Goal: Transaction & Acquisition: Purchase product/service

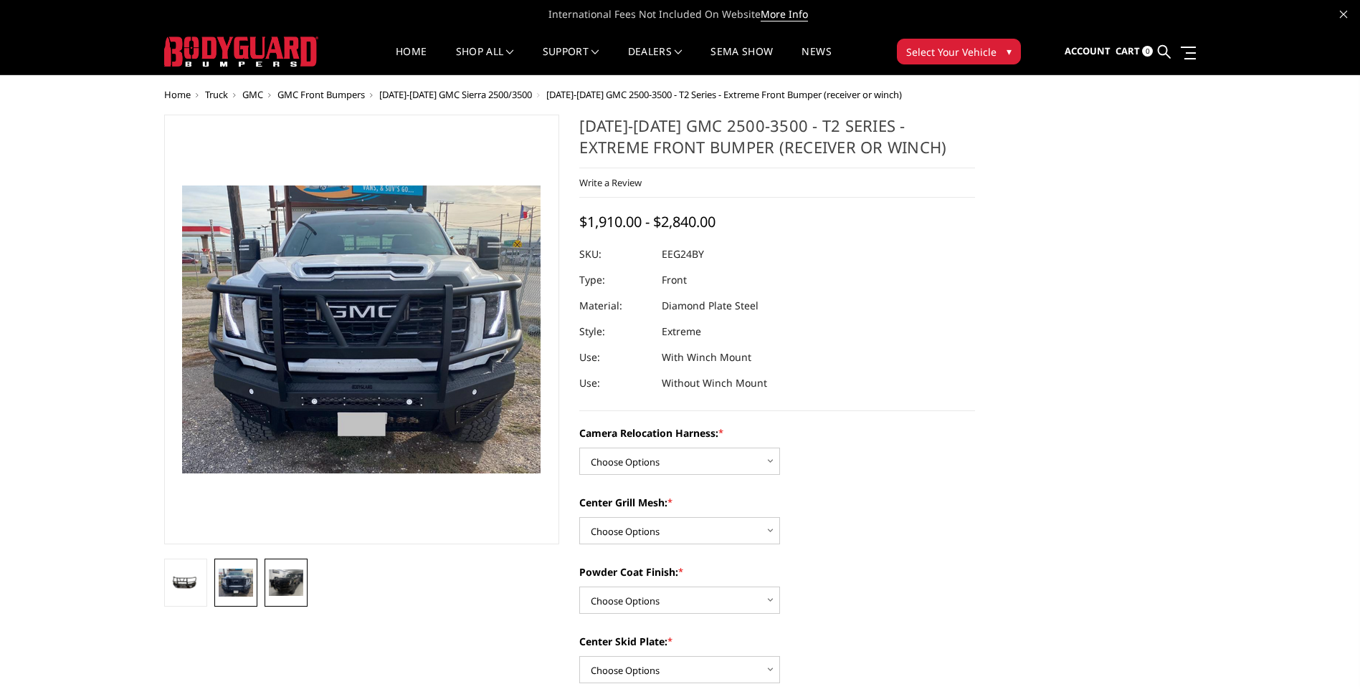
click at [288, 591] on img at bounding box center [286, 583] width 34 height 27
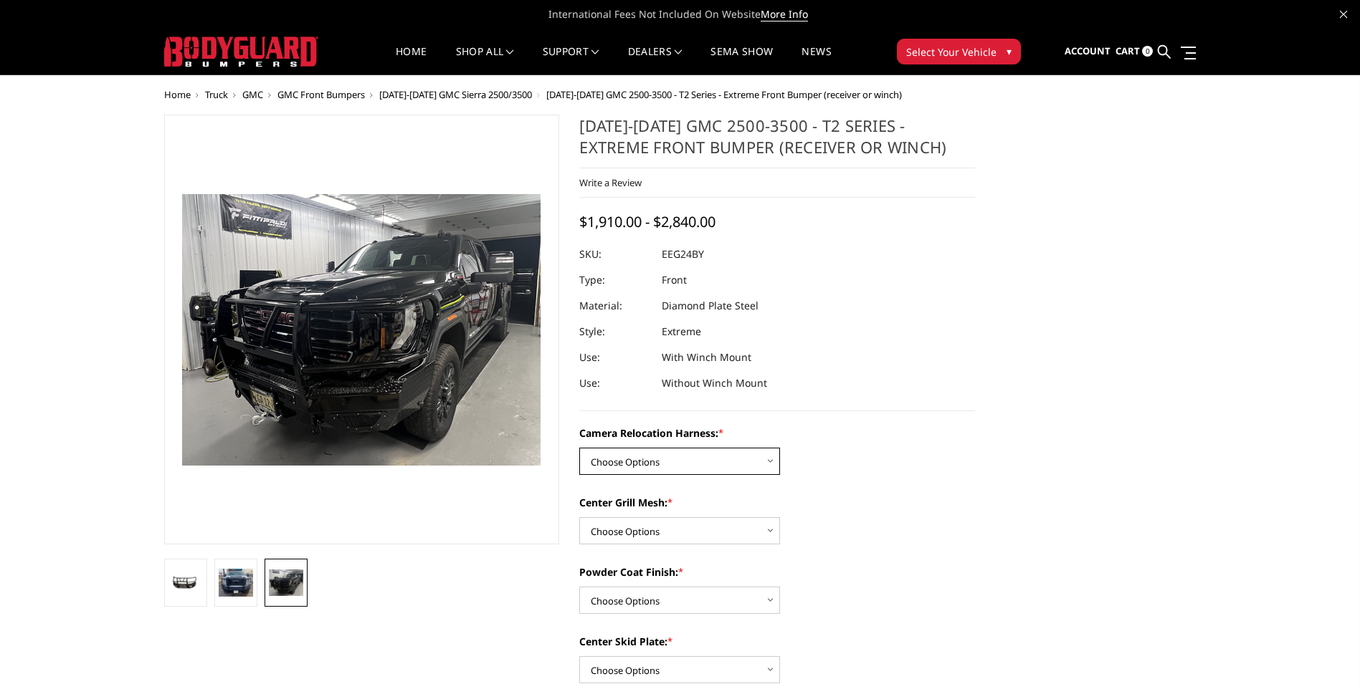
click at [756, 461] on select "Choose Options Without camera harness With camera harness" at bounding box center [679, 461] width 201 height 27
select select "3742"
click at [579, 448] on select "Choose Options Without camera harness With camera harness" at bounding box center [679, 461] width 201 height 27
click at [705, 525] on select "Choose Options Without expanded metal With expanded metal" at bounding box center [679, 530] width 201 height 27
click at [579, 517] on select "Choose Options Without expanded metal With expanded metal" at bounding box center [679, 530] width 201 height 27
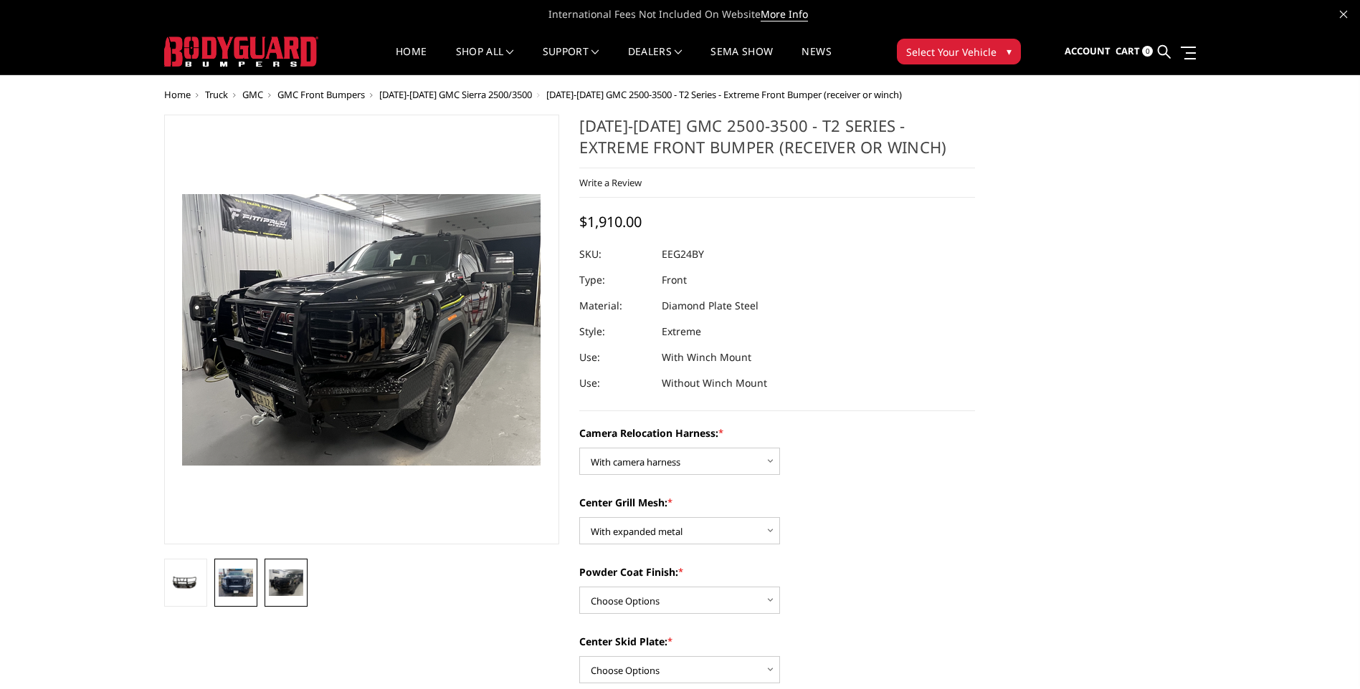
click at [241, 596] on img at bounding box center [236, 583] width 34 height 28
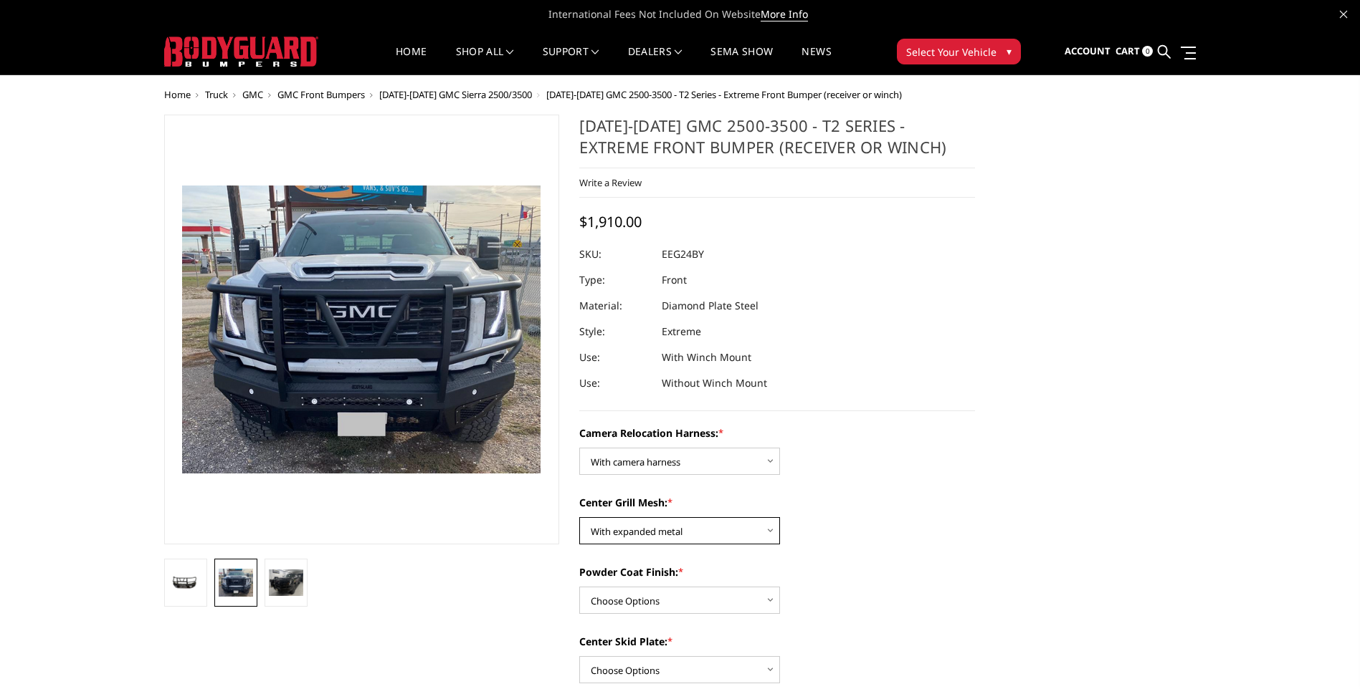
click at [752, 535] on select "Choose Options Without expanded metal With expanded metal" at bounding box center [679, 530] width 201 height 27
select select "3741"
click at [579, 517] on select "Choose Options Without expanded metal With expanded metal" at bounding box center [679, 530] width 201 height 27
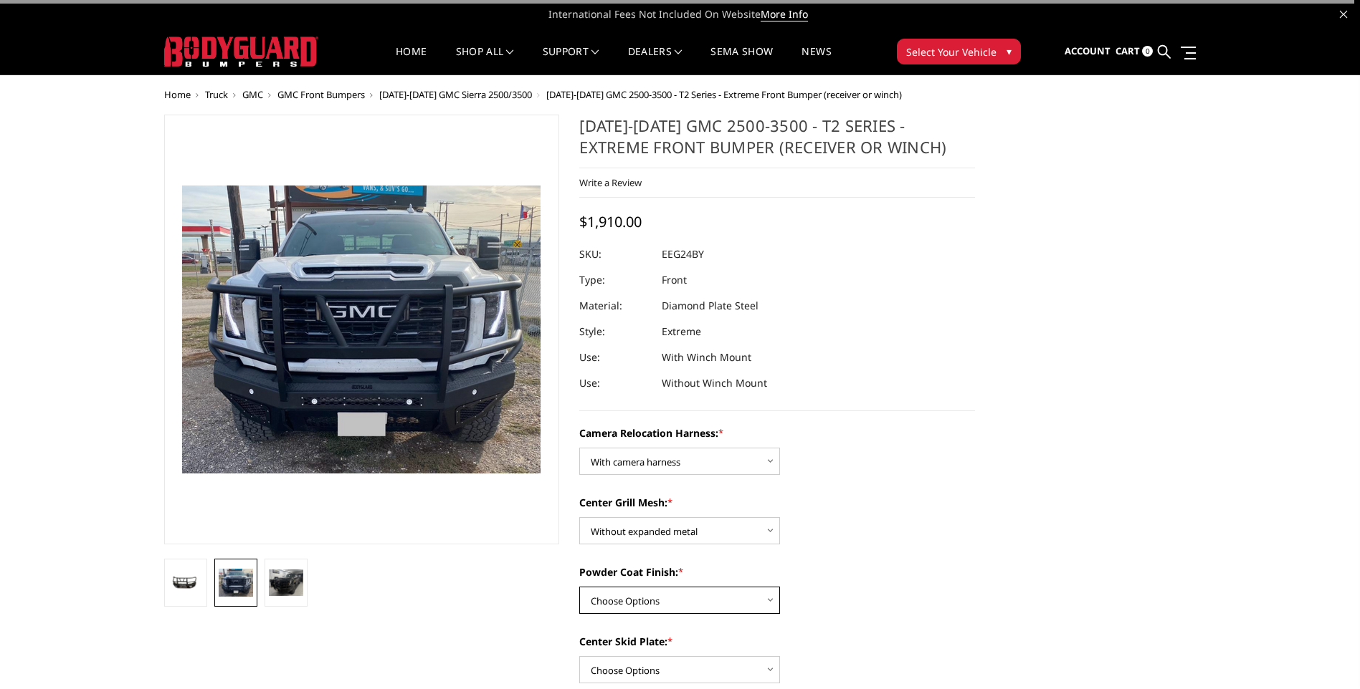
click at [700, 601] on select "Choose Options Textured Black Powder Coat Gloss Black Powder Coat Bare Metal" at bounding box center [679, 600] width 201 height 27
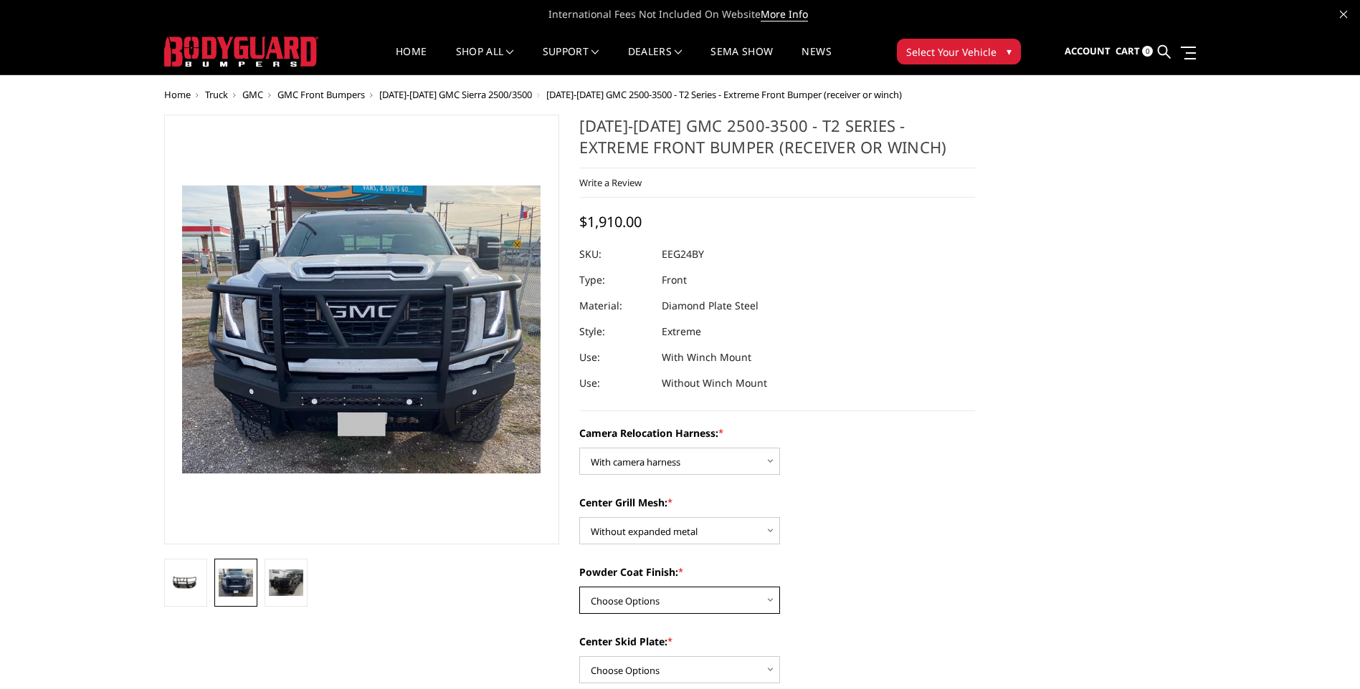
select select "3738"
click at [579, 587] on select "Choose Options Textured Black Powder Coat Gloss Black Powder Coat Bare Metal" at bounding box center [679, 600] width 201 height 27
click at [690, 601] on select "Choose Options Textured Black Powder Coat Gloss Black Powder Coat Bare Metal" at bounding box center [679, 600] width 201 height 27
click at [691, 601] on select "Choose Options Textured Black Powder Coat Gloss Black Powder Coat Bare Metal" at bounding box center [679, 600] width 201 height 27
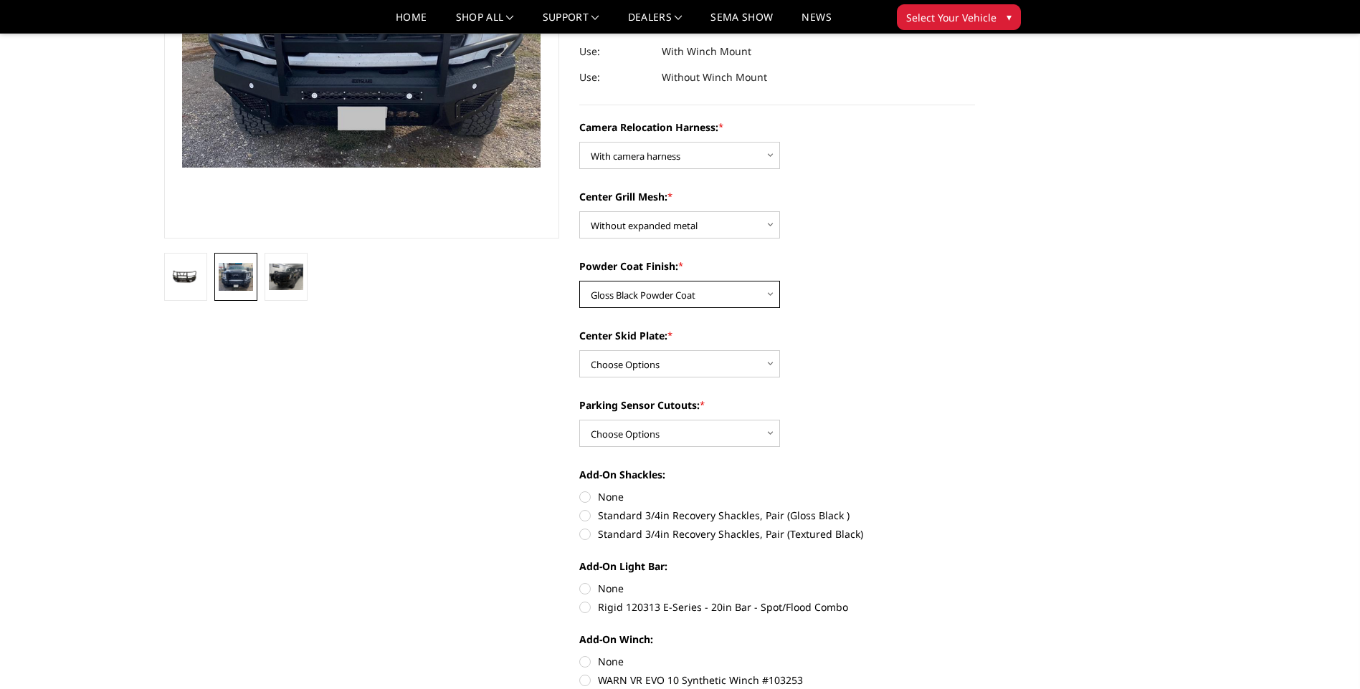
scroll to position [287, 0]
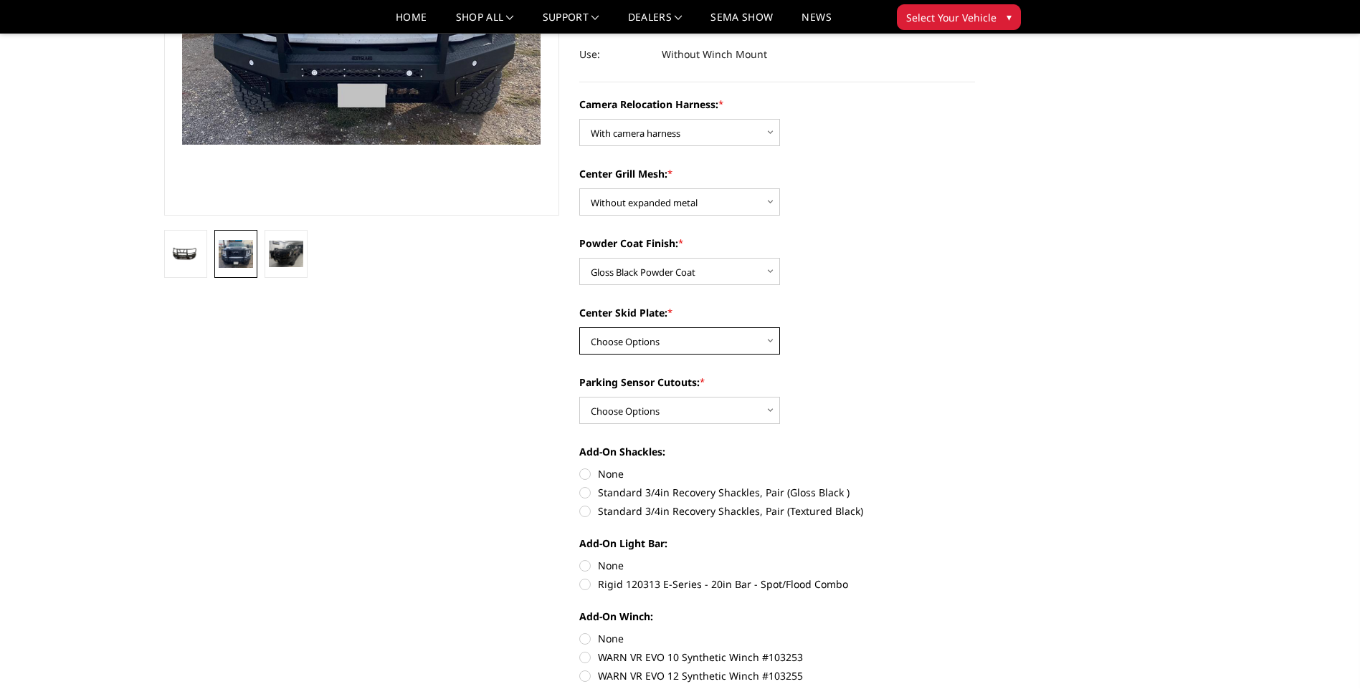
click at [704, 338] on select "Choose Options Winch Mount Skid Plate Standard Skid Plate (included) 2" Receive…" at bounding box center [679, 341] width 201 height 27
select select "3735"
click at [579, 328] on select "Choose Options Winch Mount Skid Plate Standard Skid Plate (included) 2" Receive…" at bounding box center [679, 341] width 201 height 27
click at [695, 411] on select "Choose Options Yes - With Parking Sensor Cutouts" at bounding box center [679, 410] width 201 height 27
select select "3733"
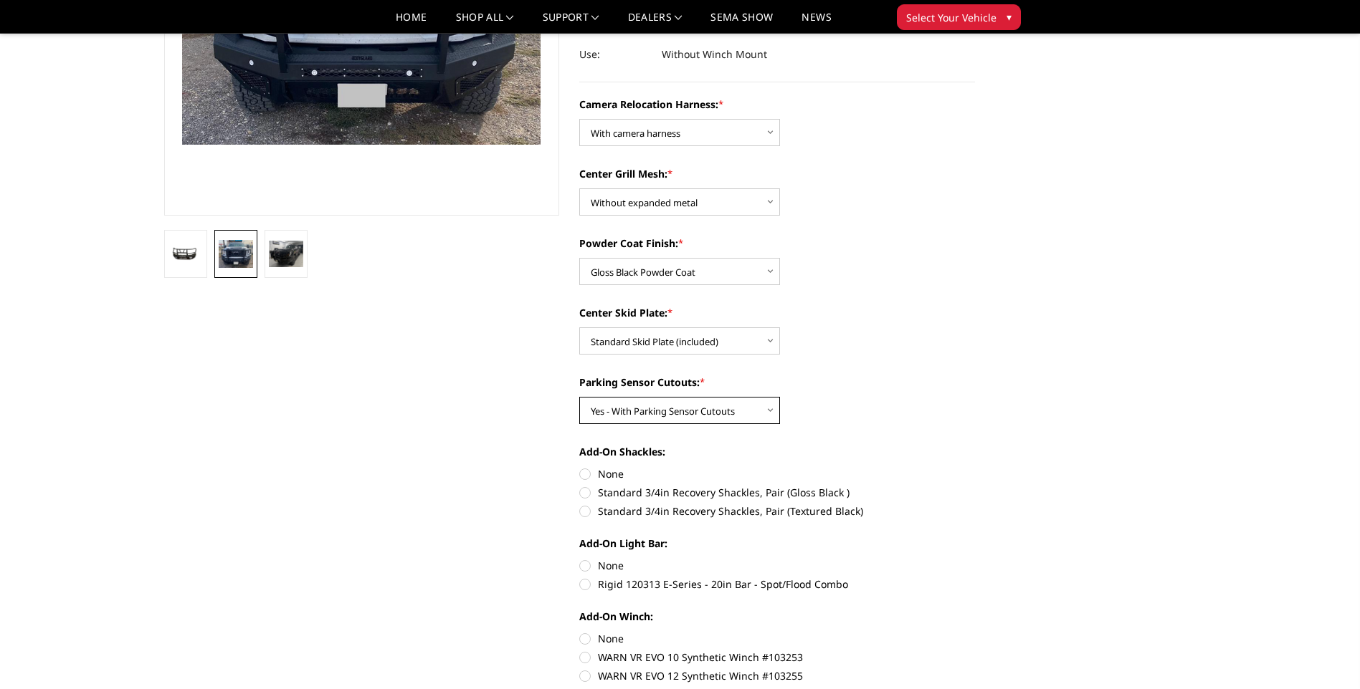
click at [579, 397] on select "Choose Options Yes - With Parking Sensor Cutouts" at bounding box center [679, 410] width 201 height 27
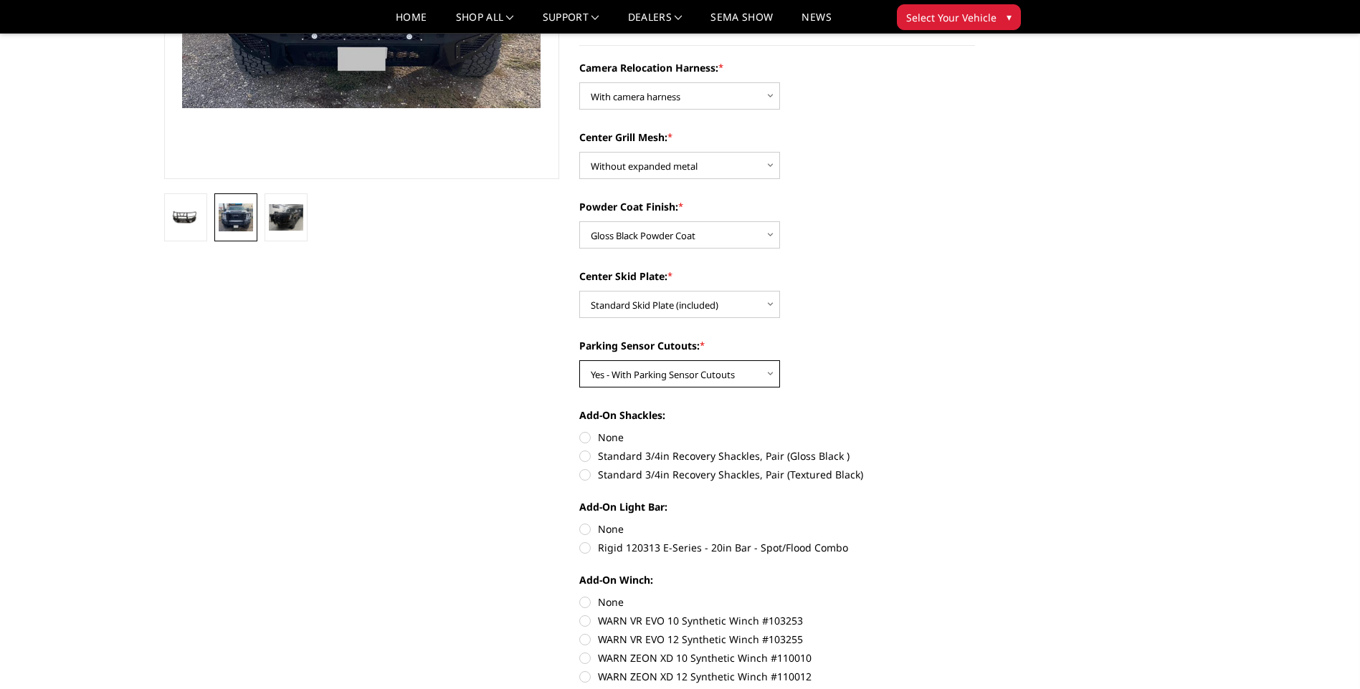
scroll to position [358, 0]
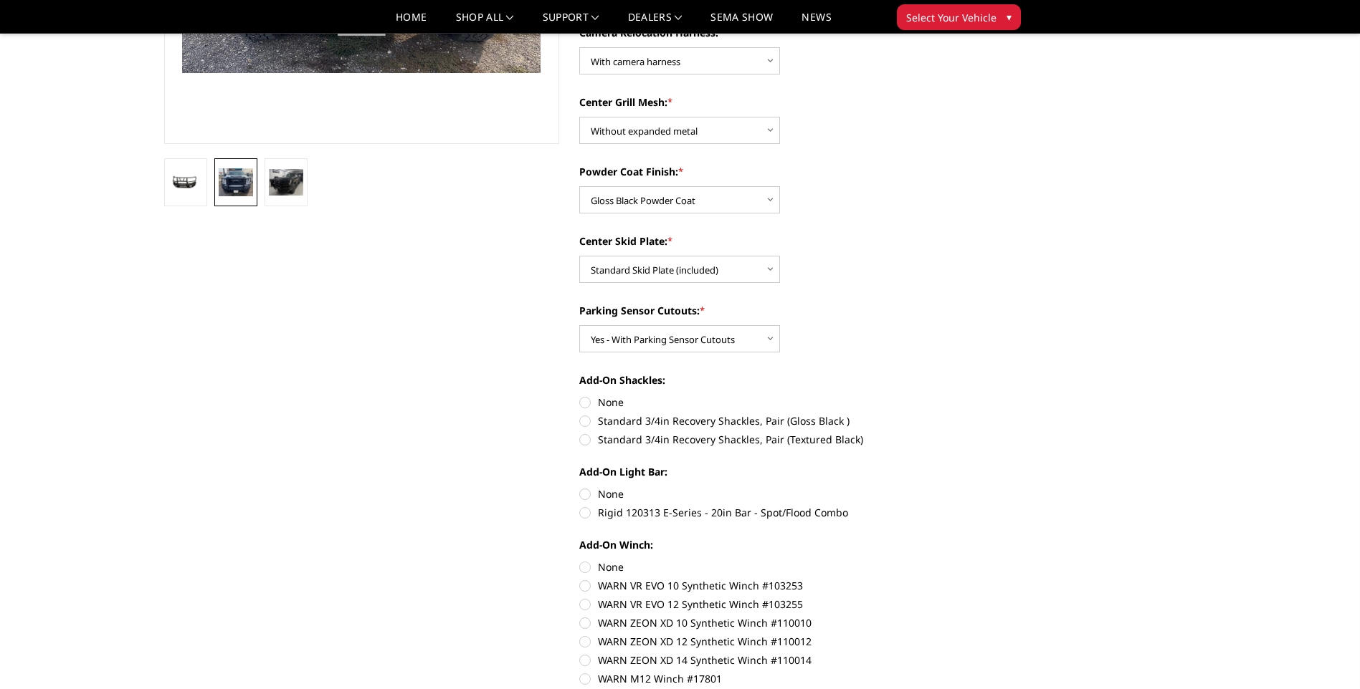
click at [582, 420] on label "Standard 3/4in Recovery Shackles, Pair (Gloss Black )" at bounding box center [777, 421] width 396 height 15
click at [975, 396] on input "Standard 3/4in Recovery Shackles, Pair (Gloss Black )" at bounding box center [975, 395] width 1 height 1
radio input "true"
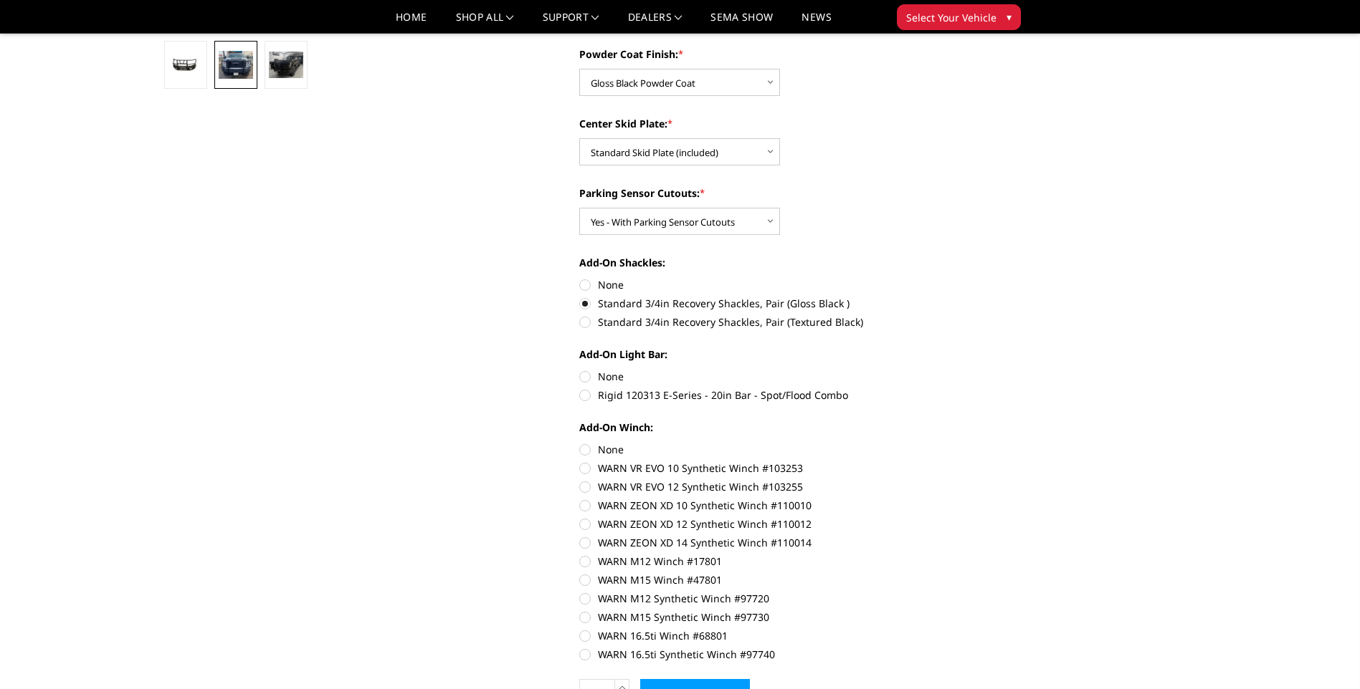
scroll to position [502, 0]
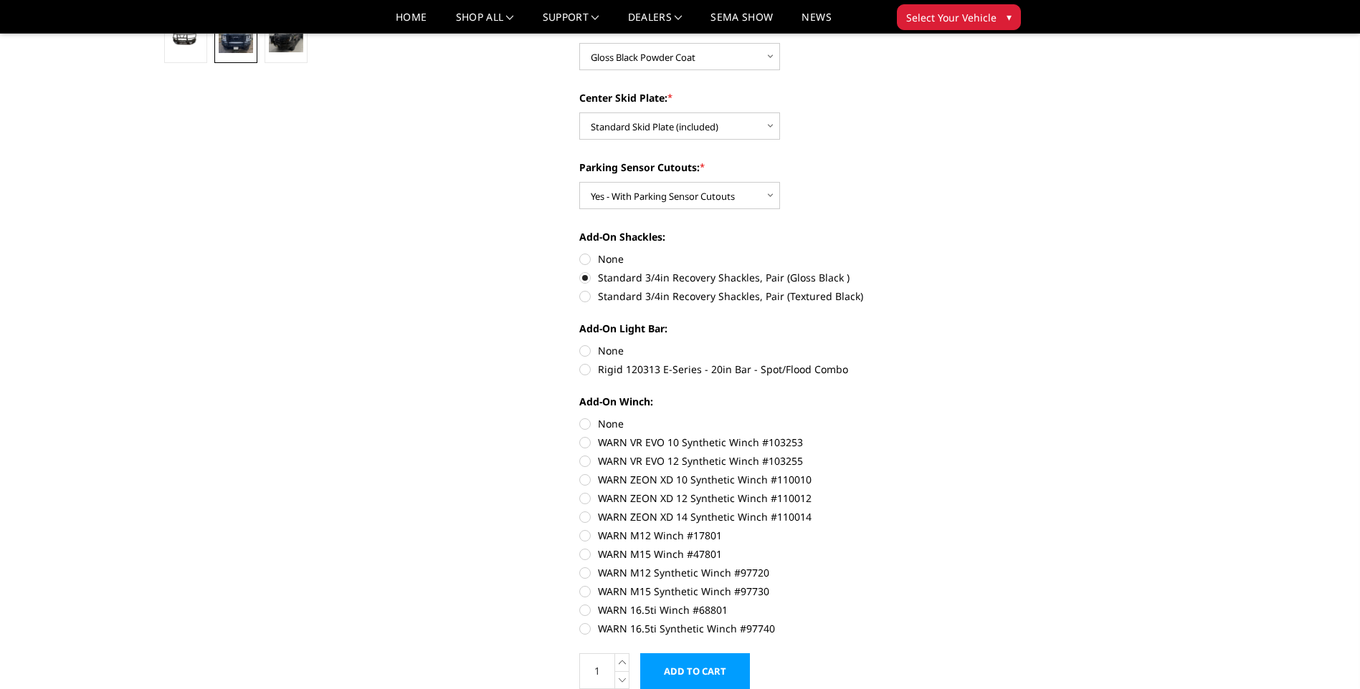
click at [586, 353] on label "None" at bounding box center [777, 350] width 396 height 15
click at [580, 344] on input "None" at bounding box center [579, 343] width 1 height 1
radio input "true"
click at [583, 426] on label "None" at bounding box center [777, 423] width 396 height 15
click at [580, 417] on input "None" at bounding box center [579, 416] width 1 height 1
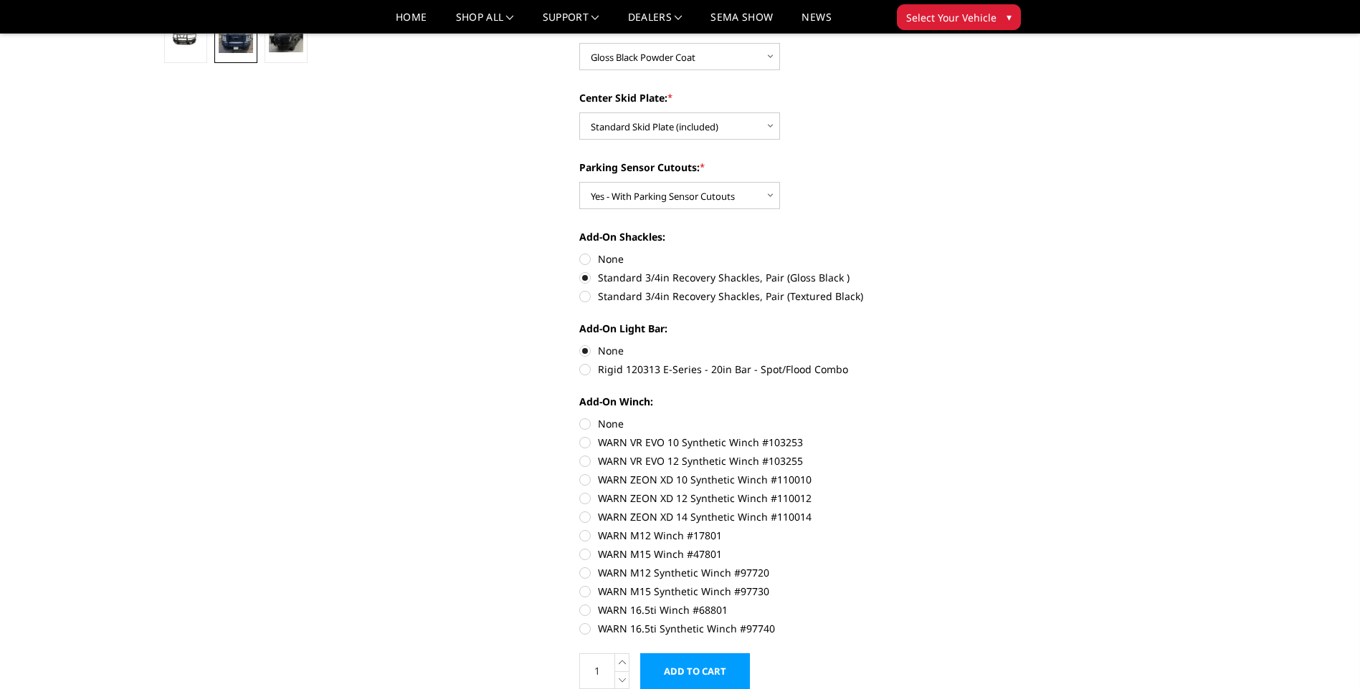
radio input "true"
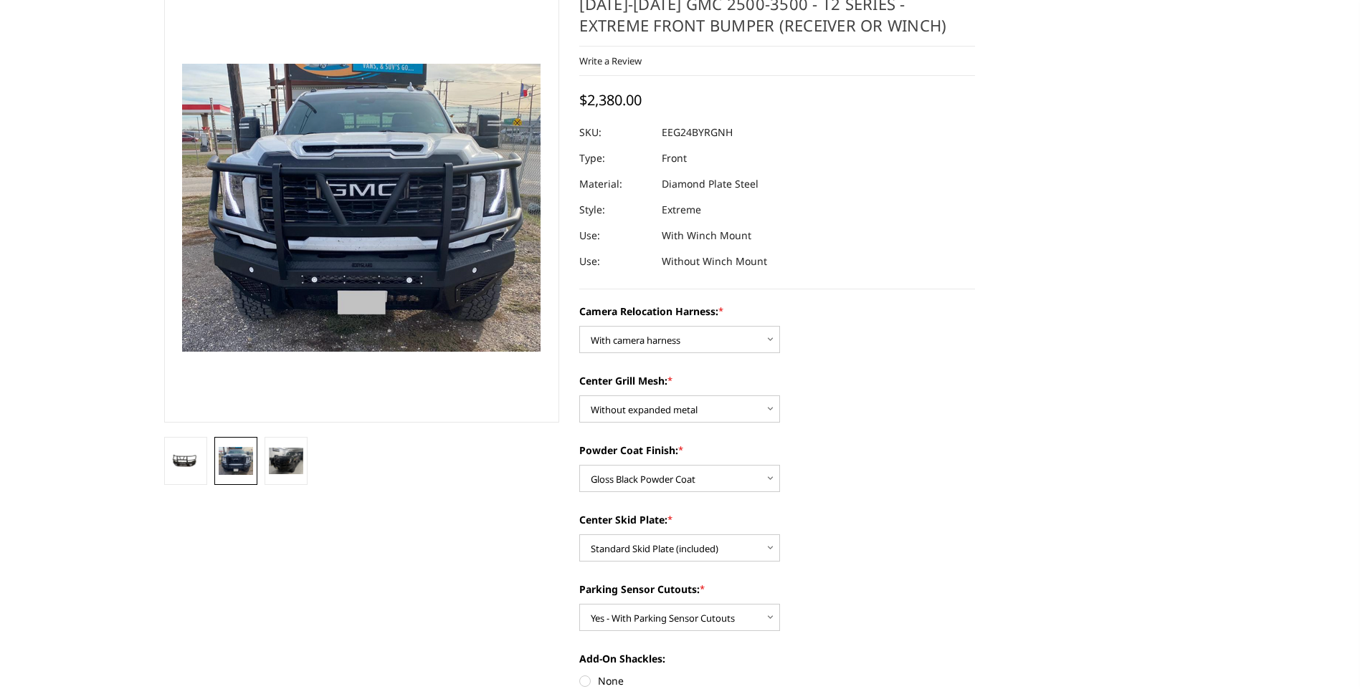
scroll to position [0, 0]
